Goal: Information Seeking & Learning: Stay updated

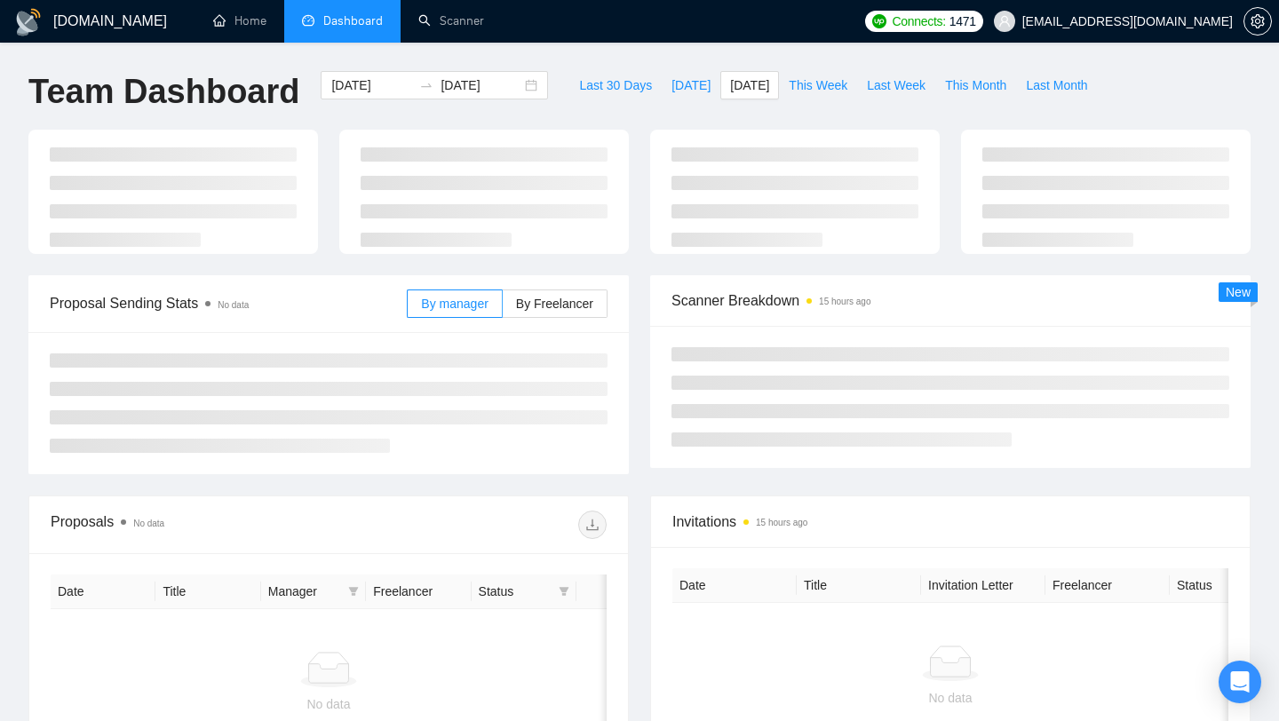
type input "[DATE]"
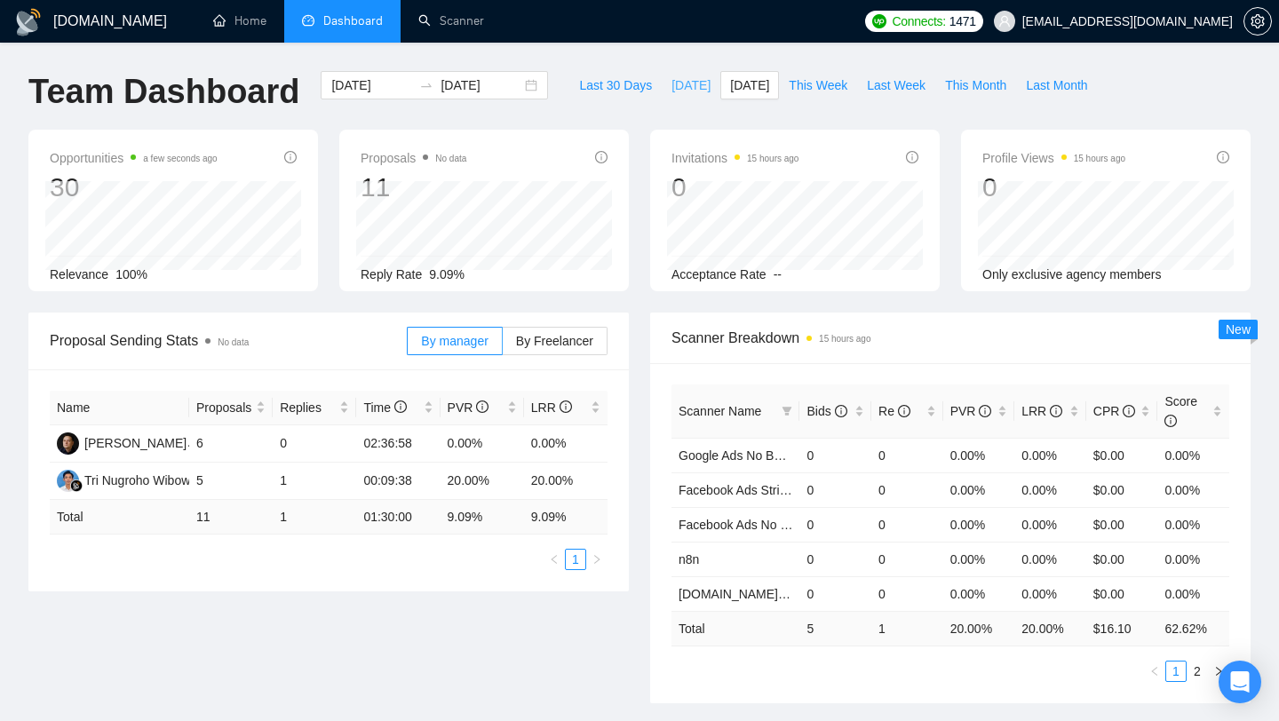
click at [676, 87] on span "[DATE]" at bounding box center [690, 85] width 39 height 20
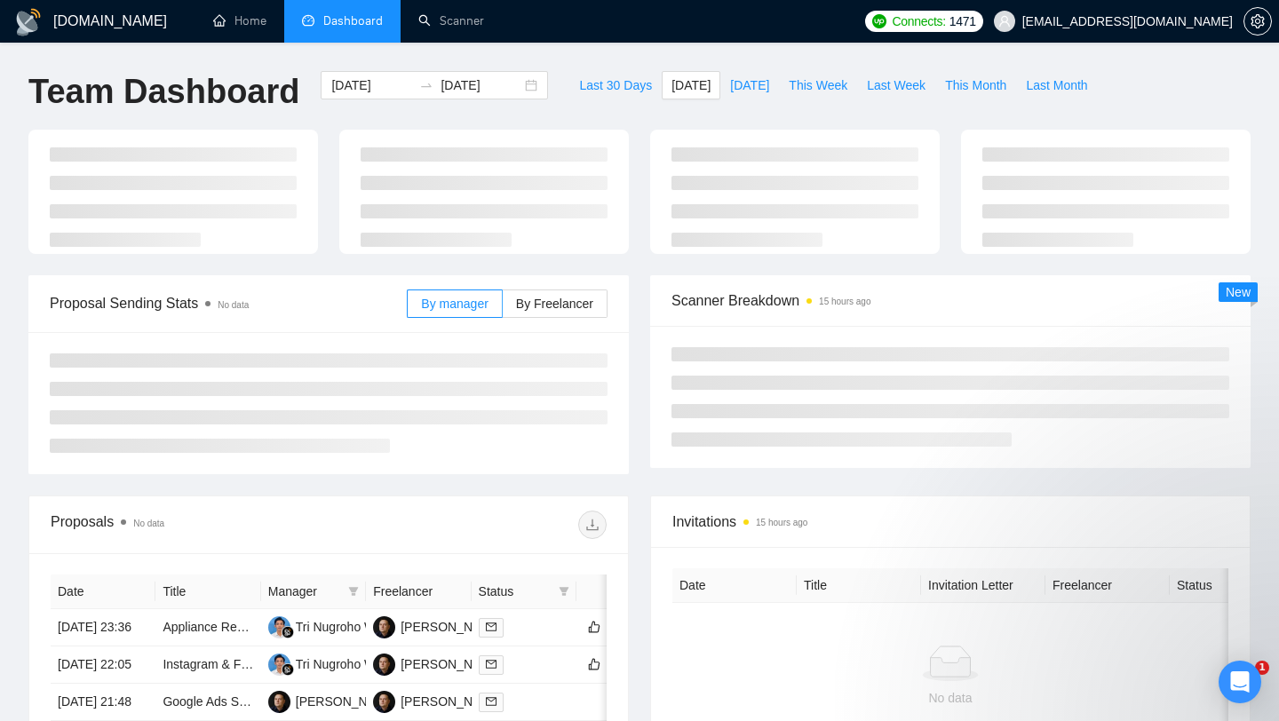
type input "[DATE]"
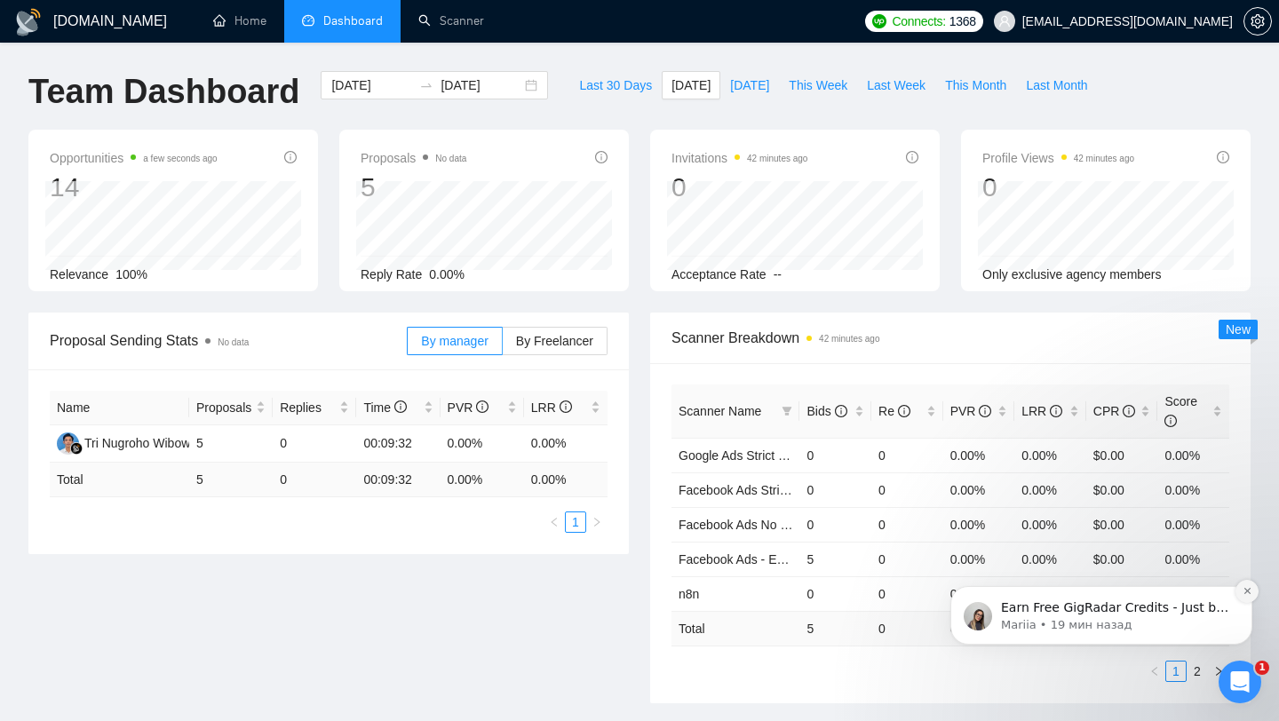
click at [1249, 595] on icon "Dismiss notification" at bounding box center [1247, 591] width 10 height 10
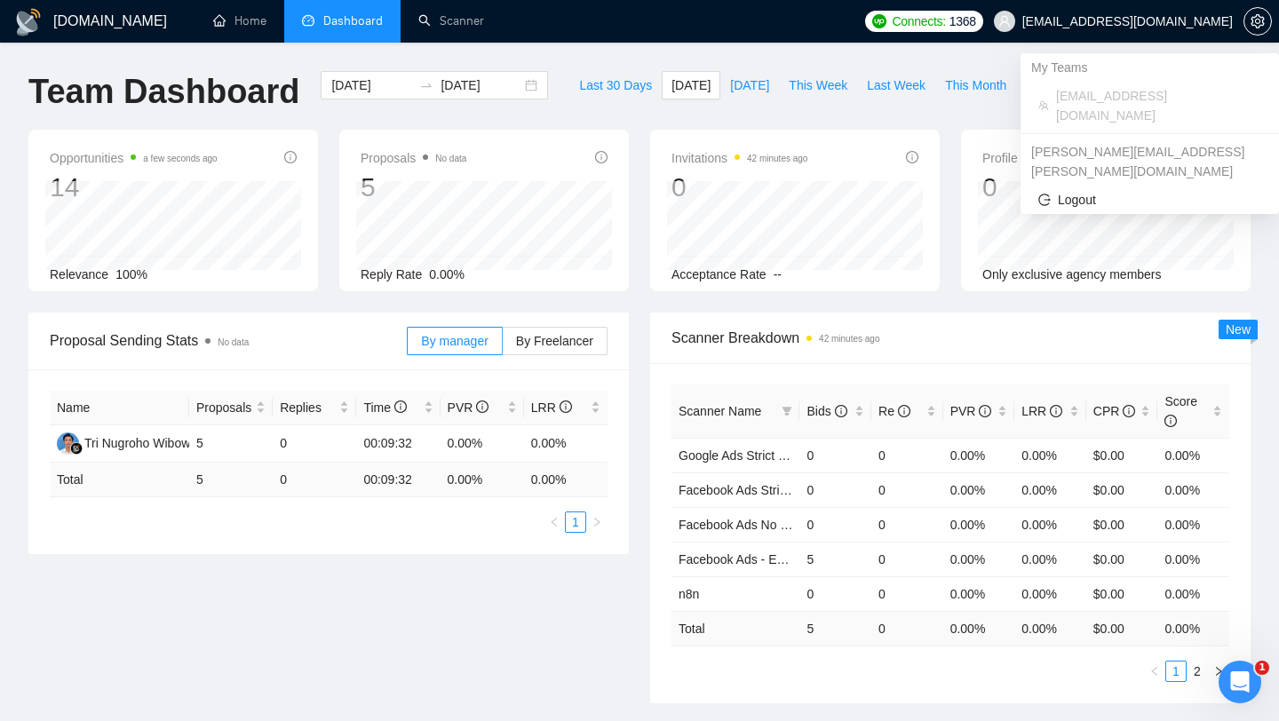
click at [1199, 21] on span "[EMAIL_ADDRESS][DOMAIN_NAME]" at bounding box center [1127, 21] width 210 height 0
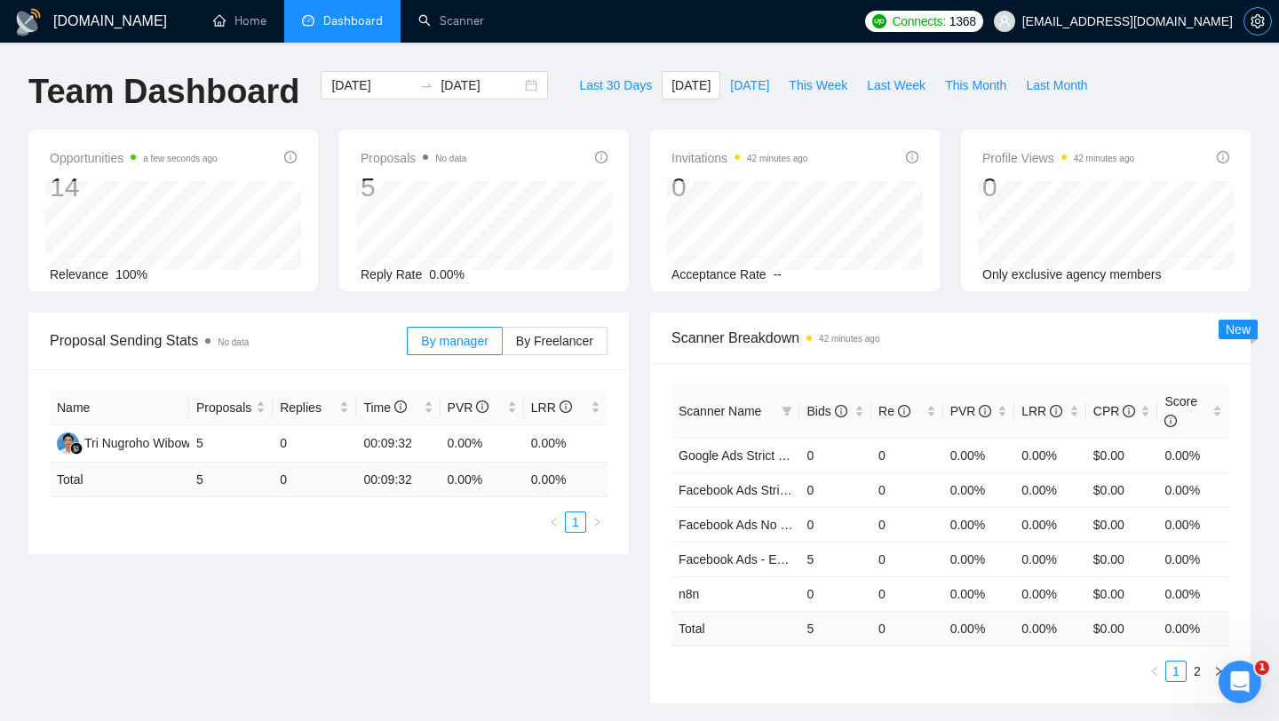
click at [1262, 28] on icon "setting" at bounding box center [1257, 21] width 14 height 14
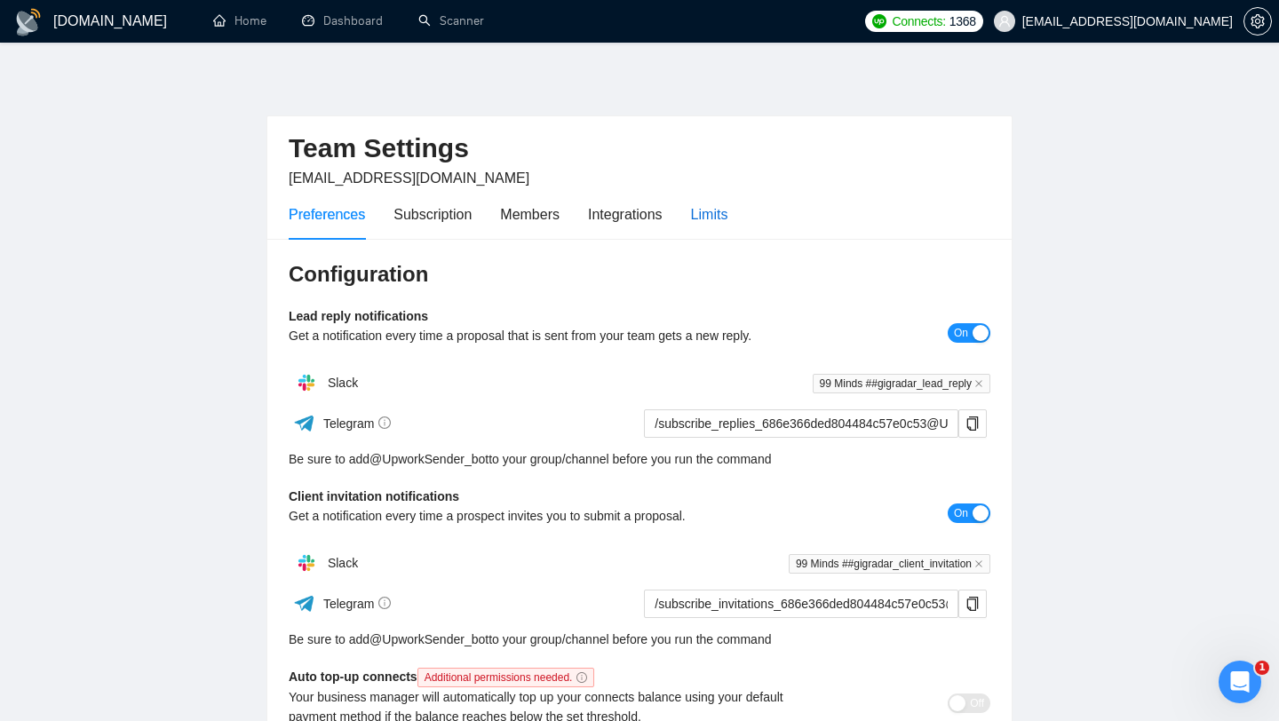
click at [720, 218] on div "Limits" at bounding box center [709, 214] width 37 height 22
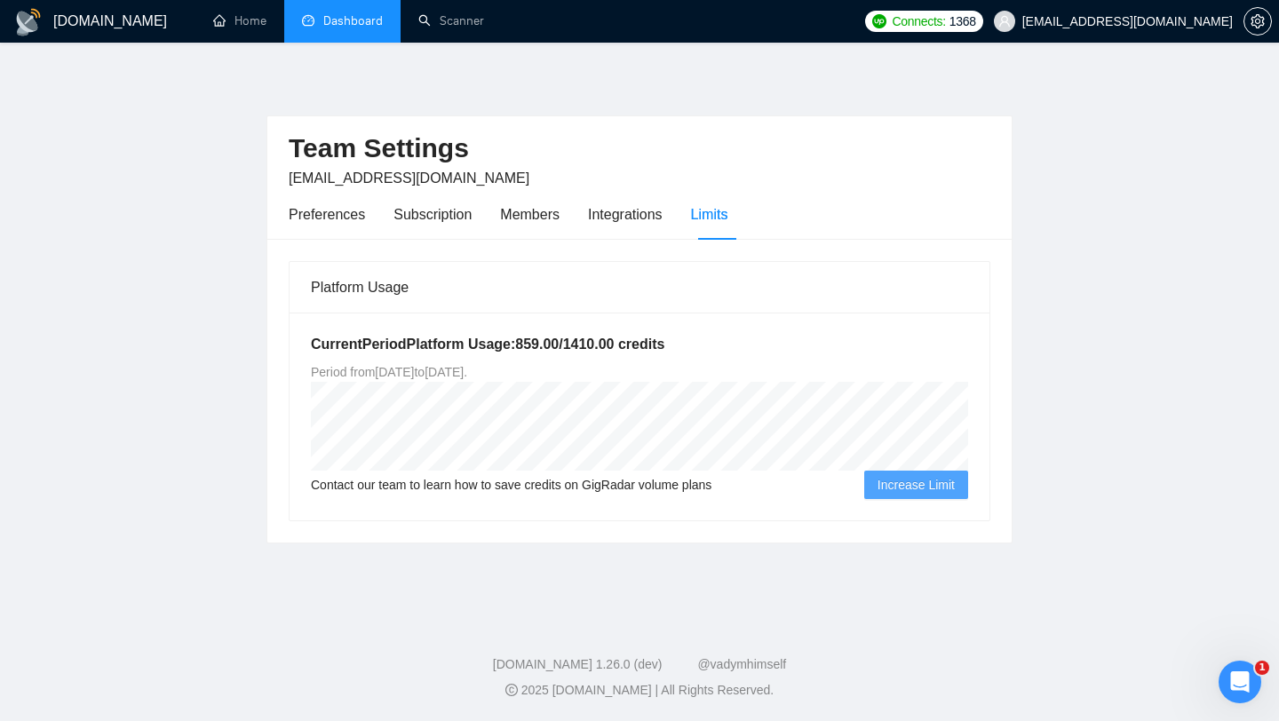
click at [317, 28] on link "Dashboard" at bounding box center [342, 20] width 81 height 15
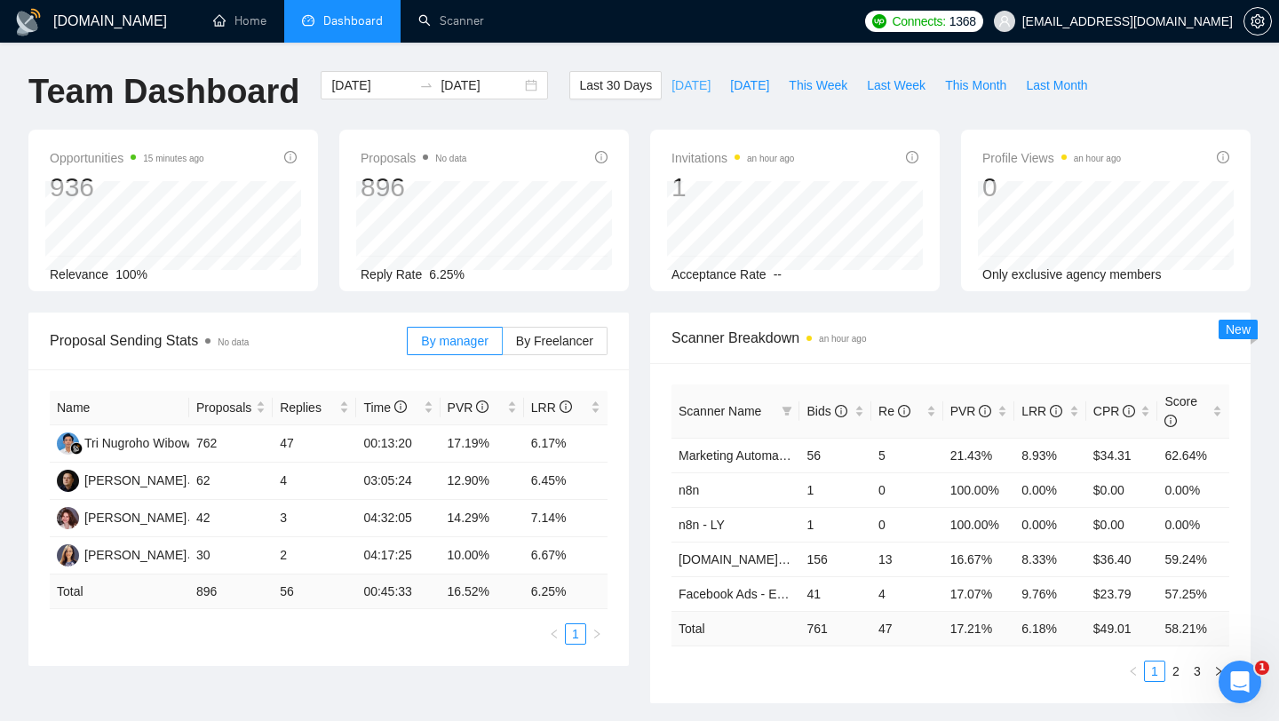
click at [684, 86] on span "[DATE]" at bounding box center [690, 85] width 39 height 20
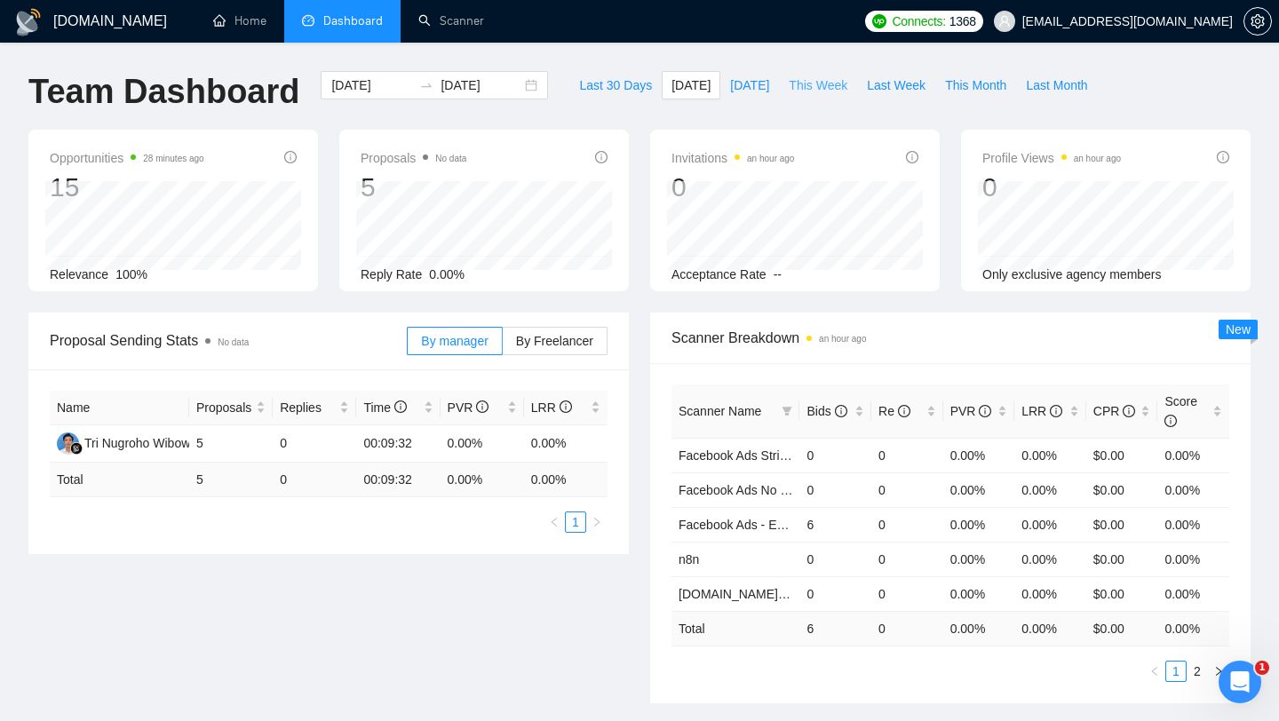
click at [830, 80] on span "This Week" at bounding box center [818, 85] width 59 height 20
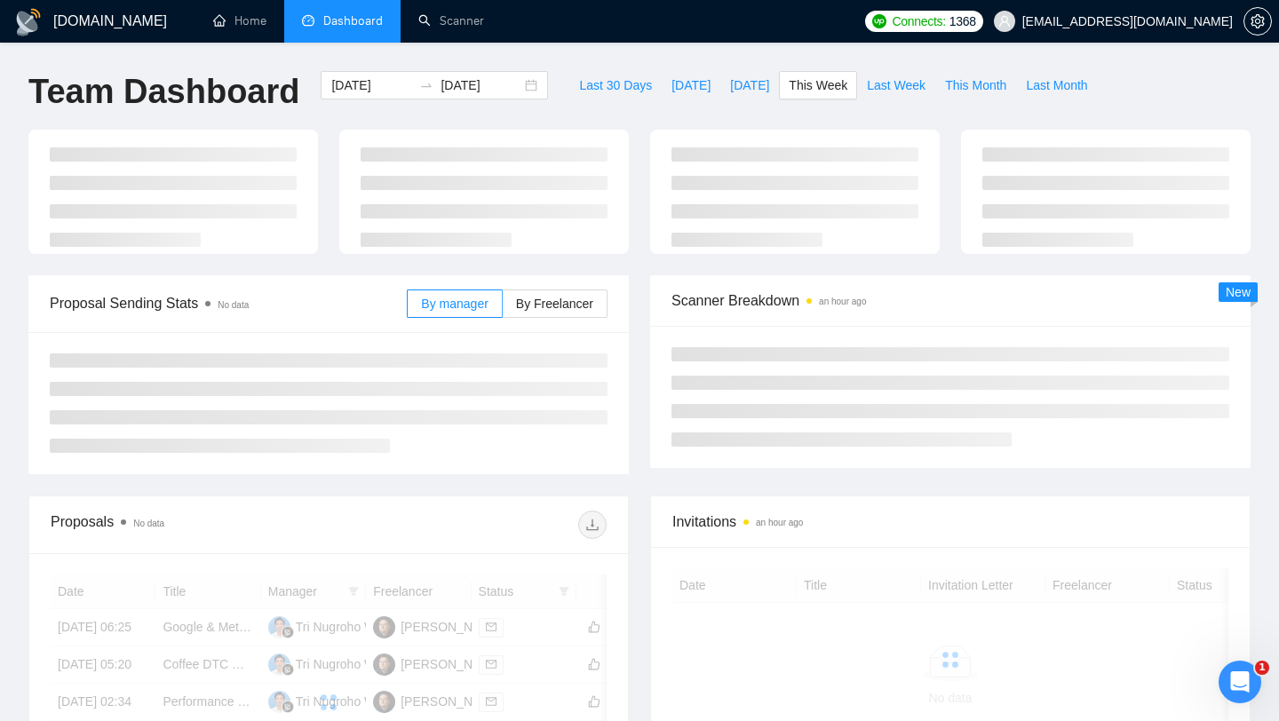
type input "[DATE]"
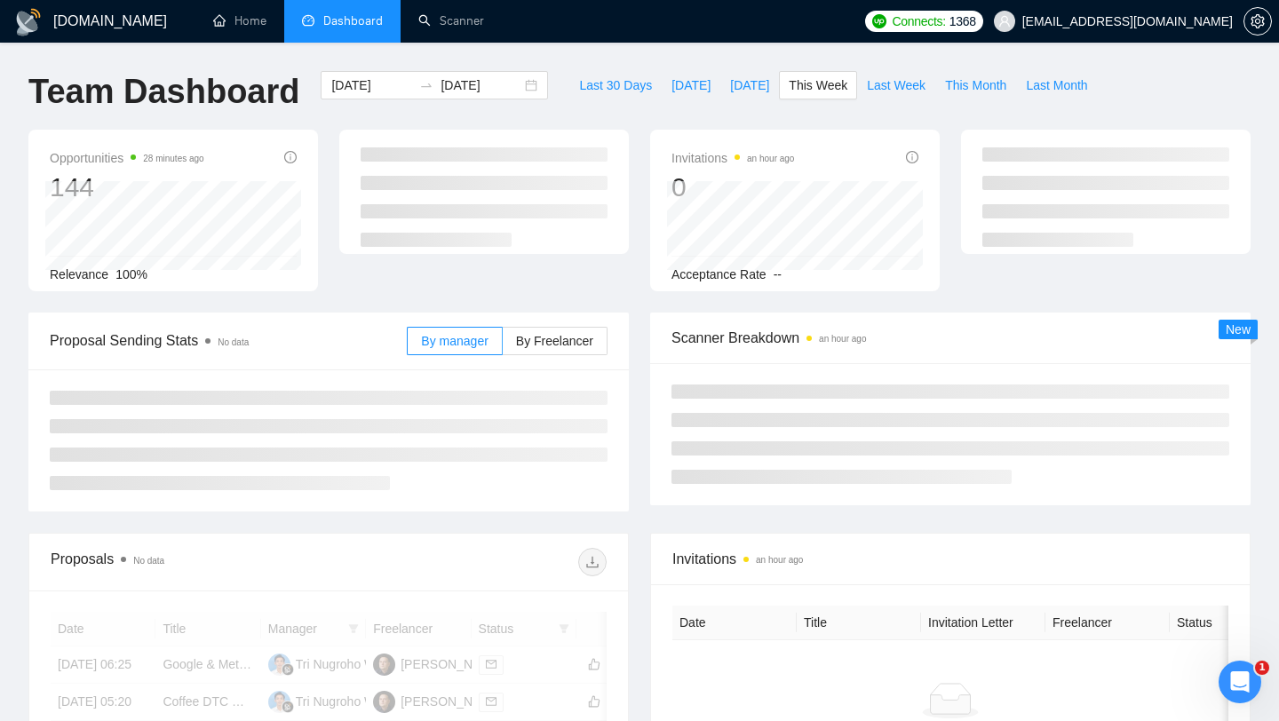
click at [567, 305] on div "Opportunities 28 minutes ago 144 Relevance 100% Invitations an hour ago 0 Accep…" at bounding box center [639, 221] width 1243 height 183
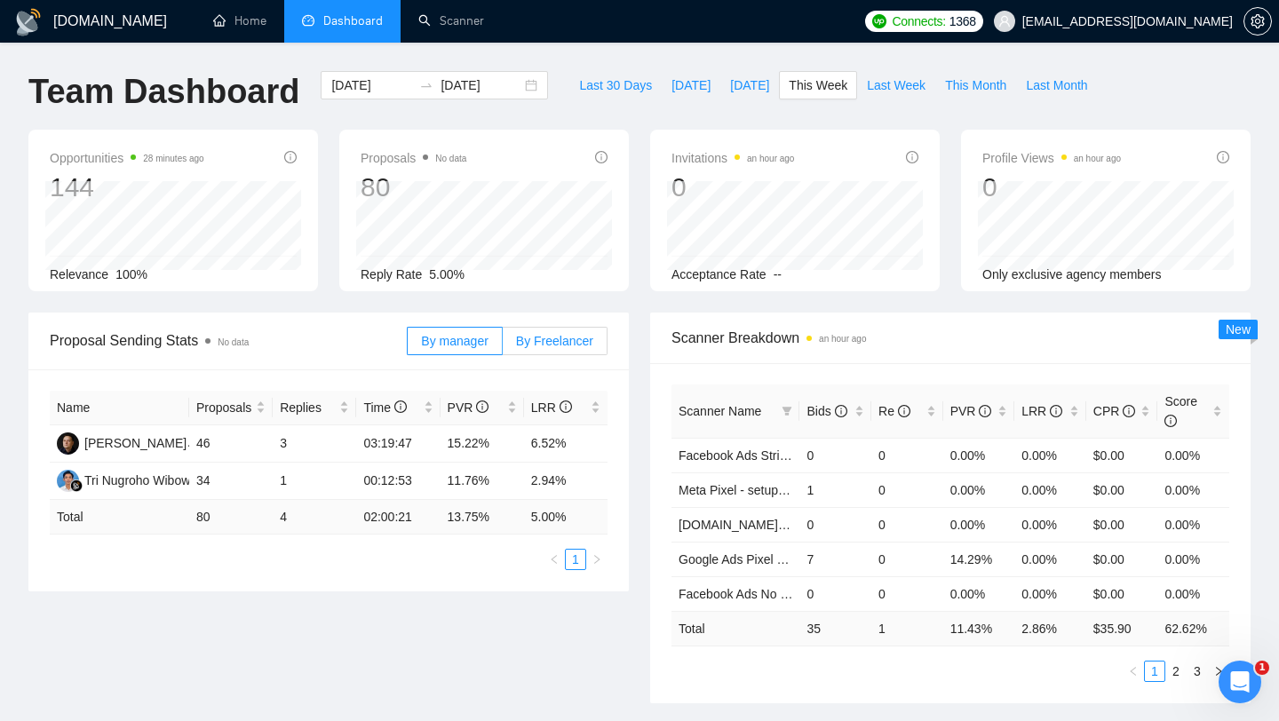
click at [568, 345] on span "By Freelancer" at bounding box center [554, 341] width 77 height 14
click at [503, 345] on input "By Freelancer" at bounding box center [503, 345] width 0 height 0
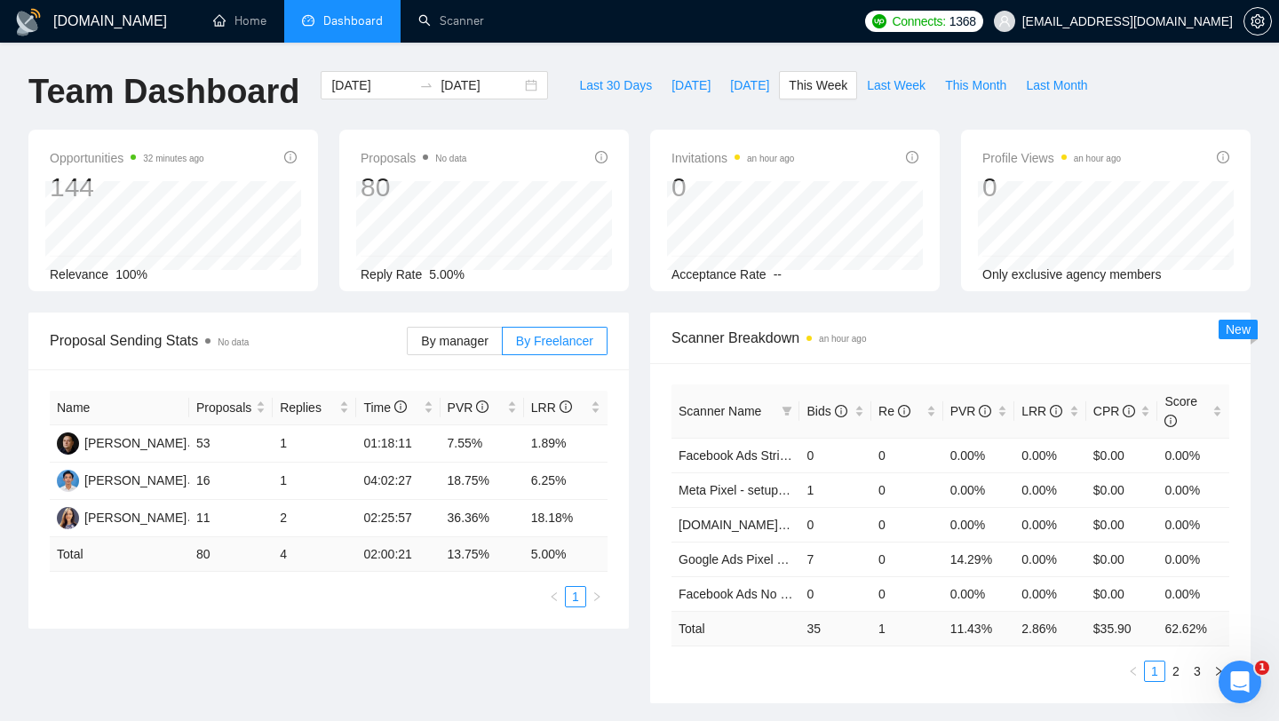
click at [1191, 86] on div "Team Dashboard [DATE] [DATE] Last 30 Days [DATE] [DATE] This Week Last Week Thi…" at bounding box center [639, 100] width 1243 height 59
click at [671, 91] on span "[DATE]" at bounding box center [690, 85] width 39 height 20
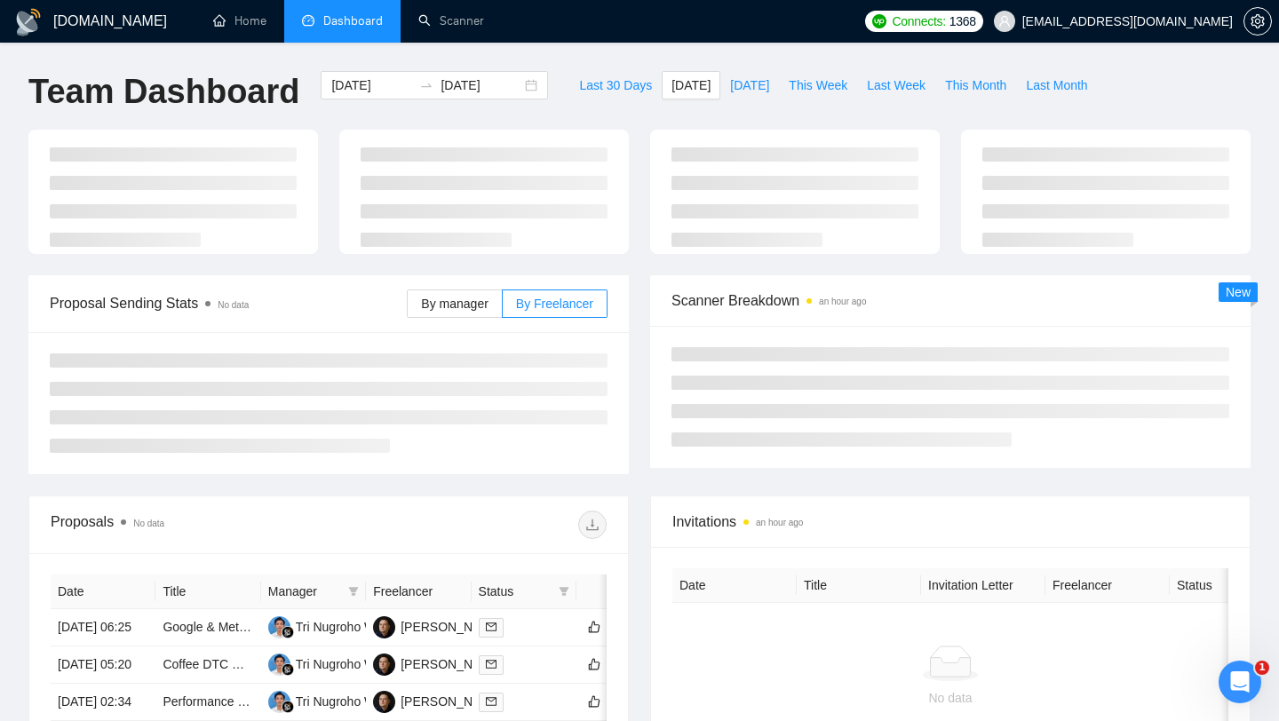
type input "[DATE]"
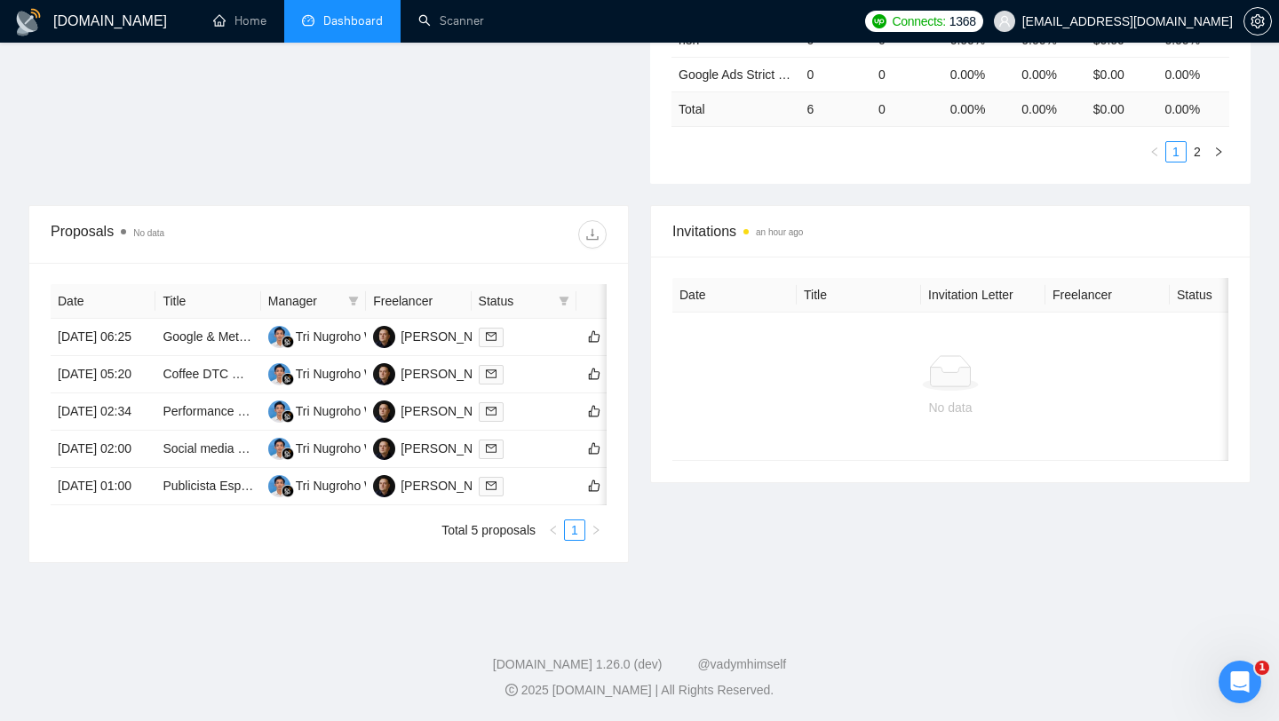
scroll to position [604, 0]
click at [641, 234] on div "Invitations an hour ago Date Title Invitation Letter Freelancer Status No data" at bounding box center [950, 384] width 622 height 358
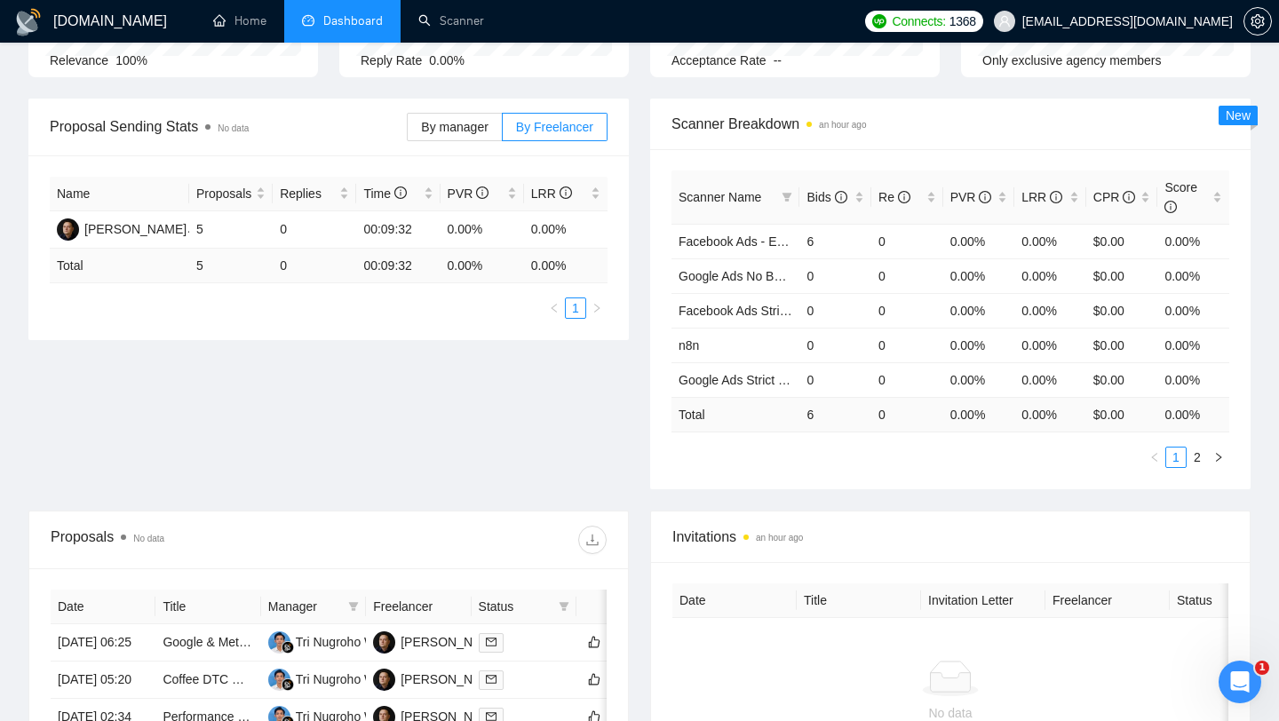
scroll to position [213, 0]
click at [1194, 456] on link "2" at bounding box center [1197, 458] width 20 height 20
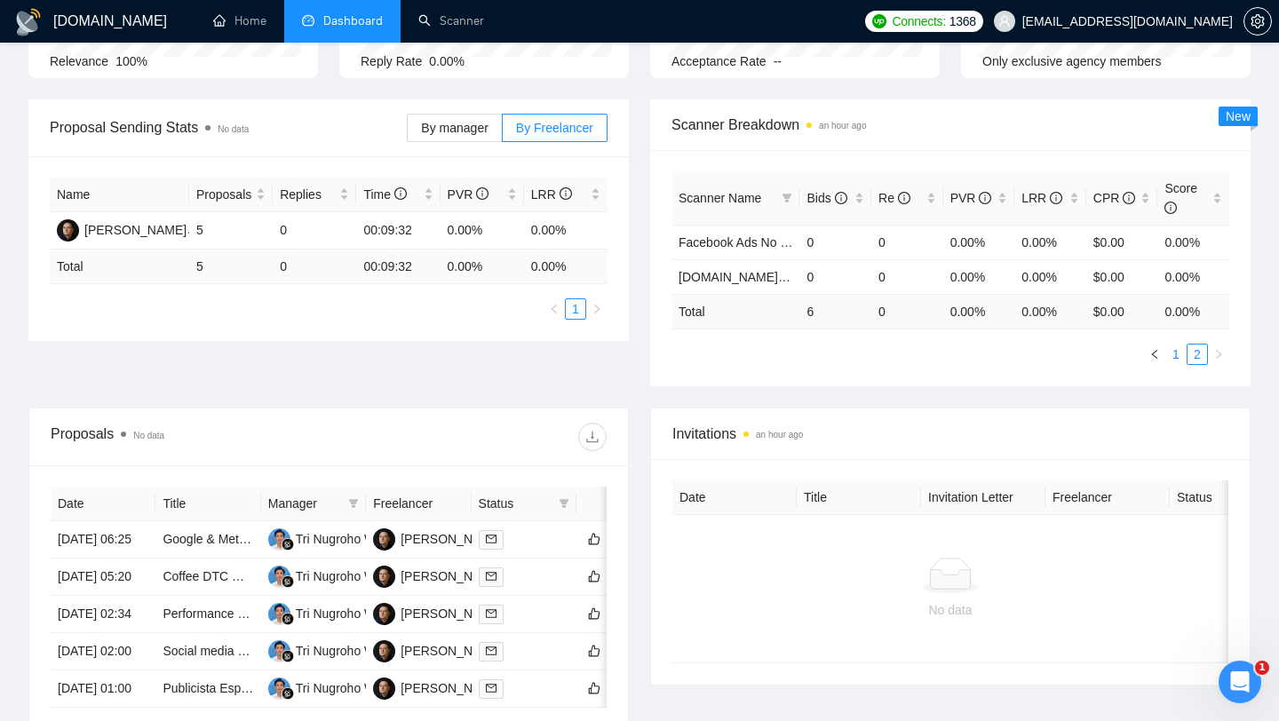
click at [1177, 357] on link "1" at bounding box center [1176, 355] width 20 height 20
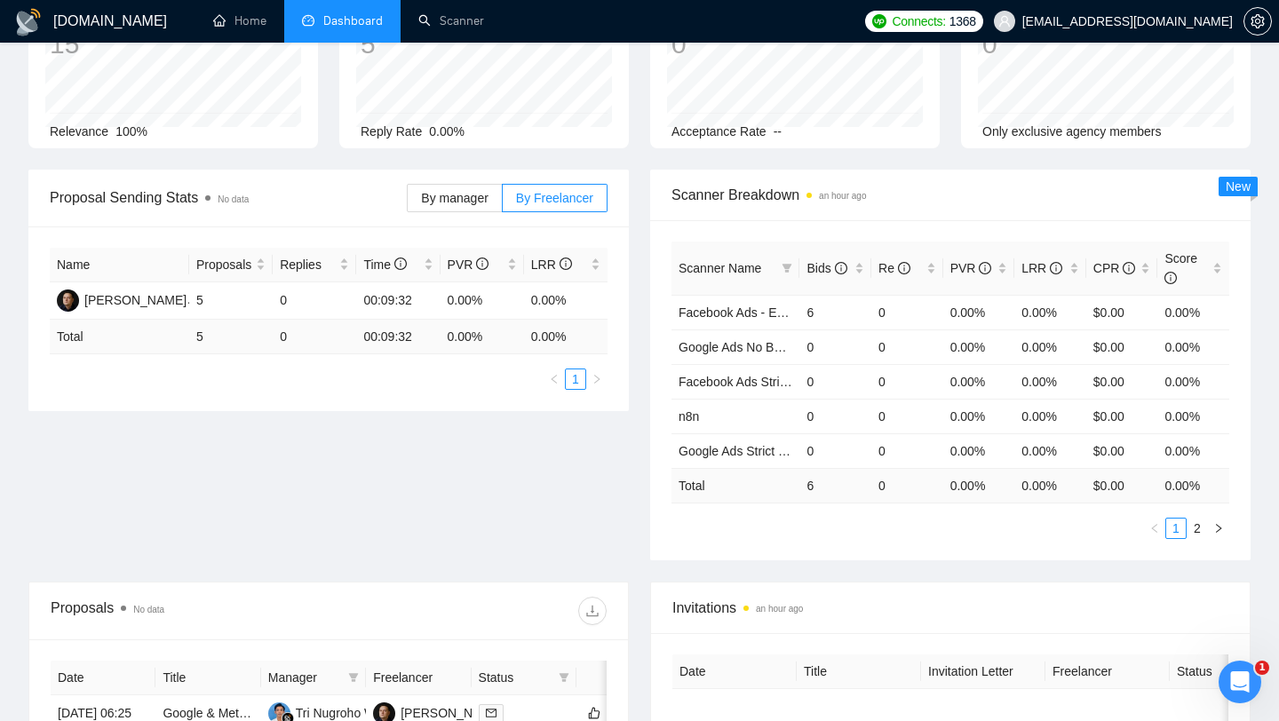
scroll to position [0, 0]
